Goal: Transaction & Acquisition: Subscribe to service/newsletter

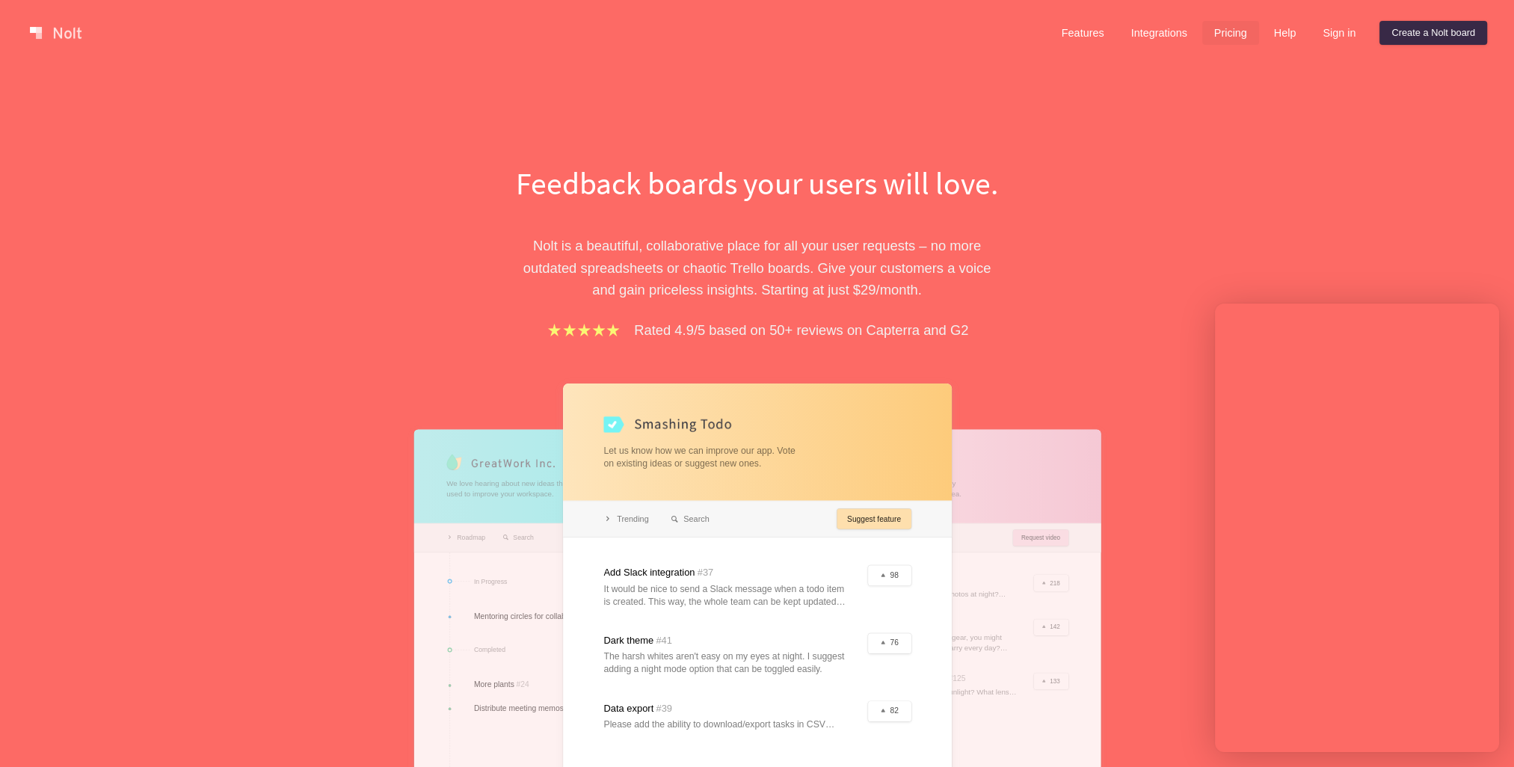
click at [1234, 34] on link "Pricing" at bounding box center [1230, 33] width 57 height 24
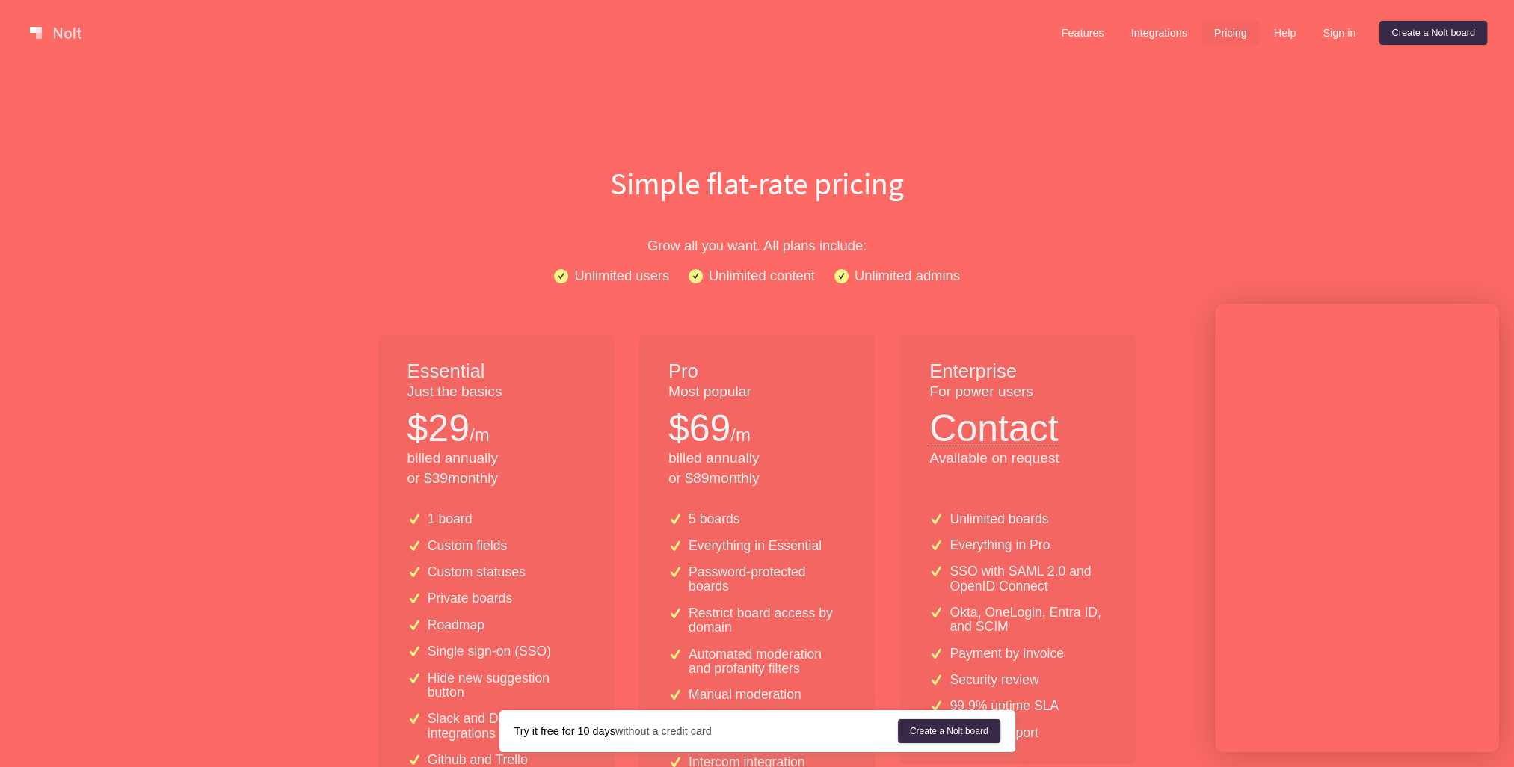
click at [1152, 346] on div "Essential Just the basics $ 29 /m billed annually or $ 39 monthly 1 board Custo…" at bounding box center [757, 684] width 807 height 700
click at [1334, 35] on link "Sign in" at bounding box center [1339, 33] width 57 height 24
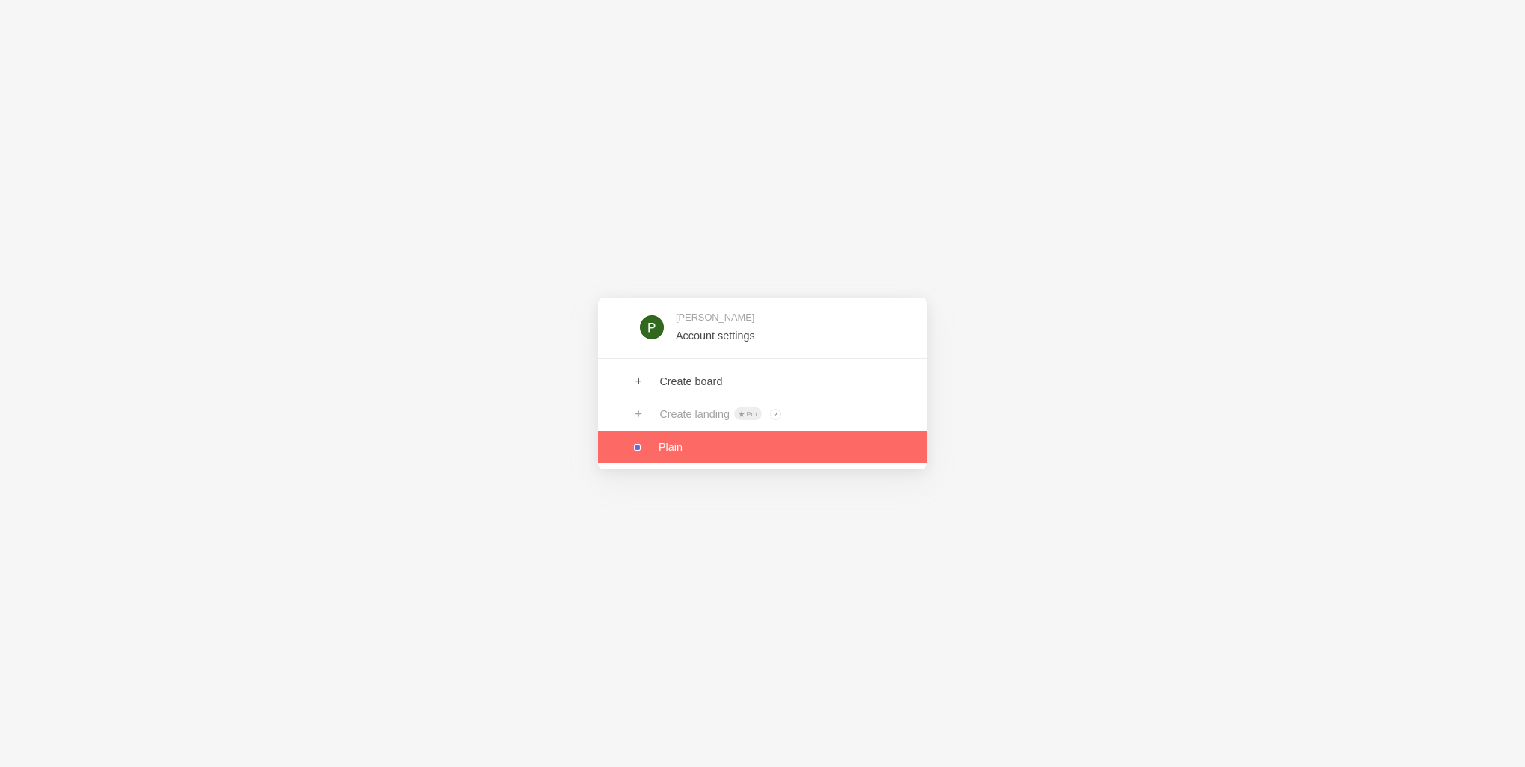
click at [711, 449] on link at bounding box center [762, 447] width 329 height 33
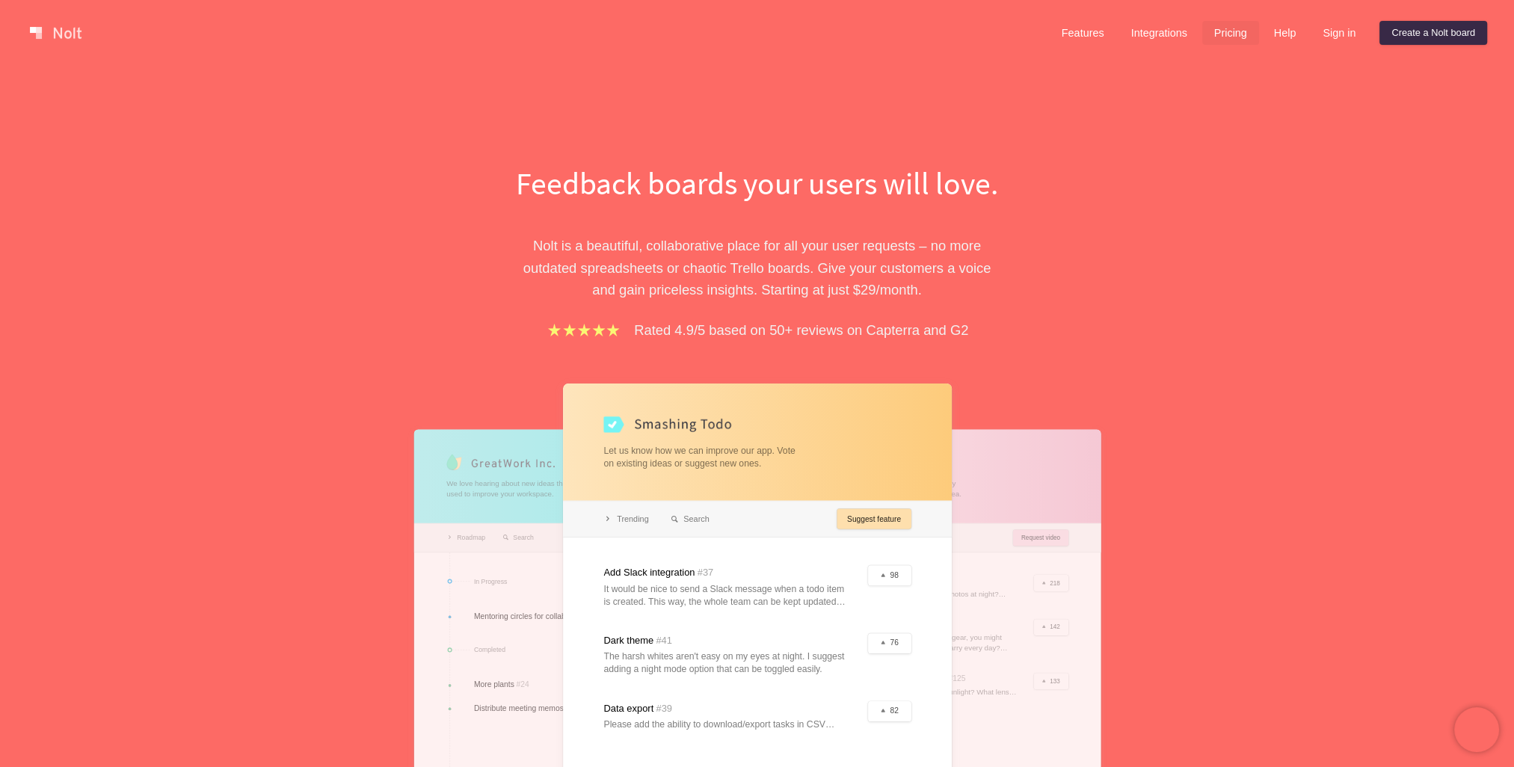
click at [1234, 36] on link "Pricing" at bounding box center [1230, 33] width 57 height 24
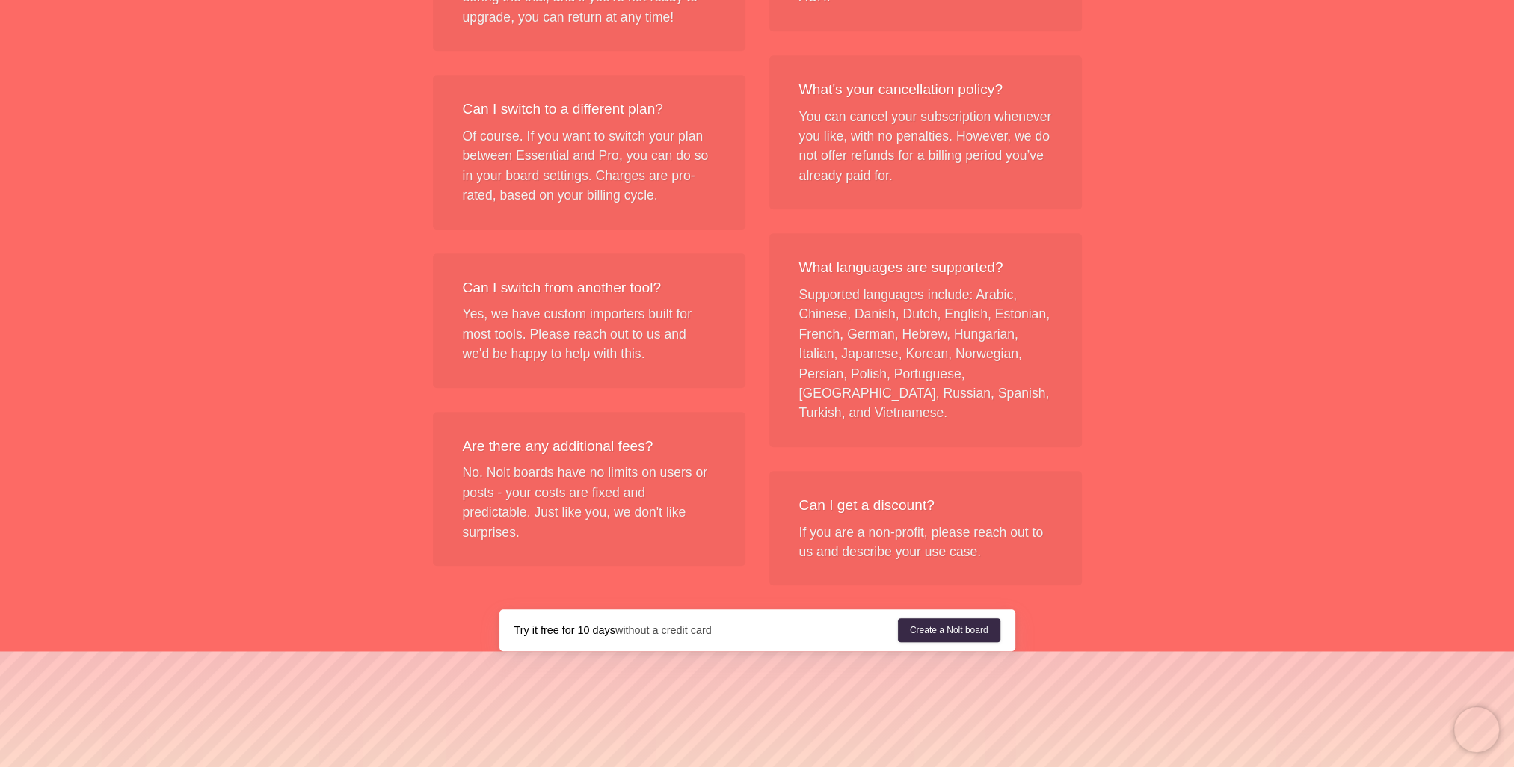
scroll to position [1645, 0]
